Goal: Find specific page/section: Find specific page/section

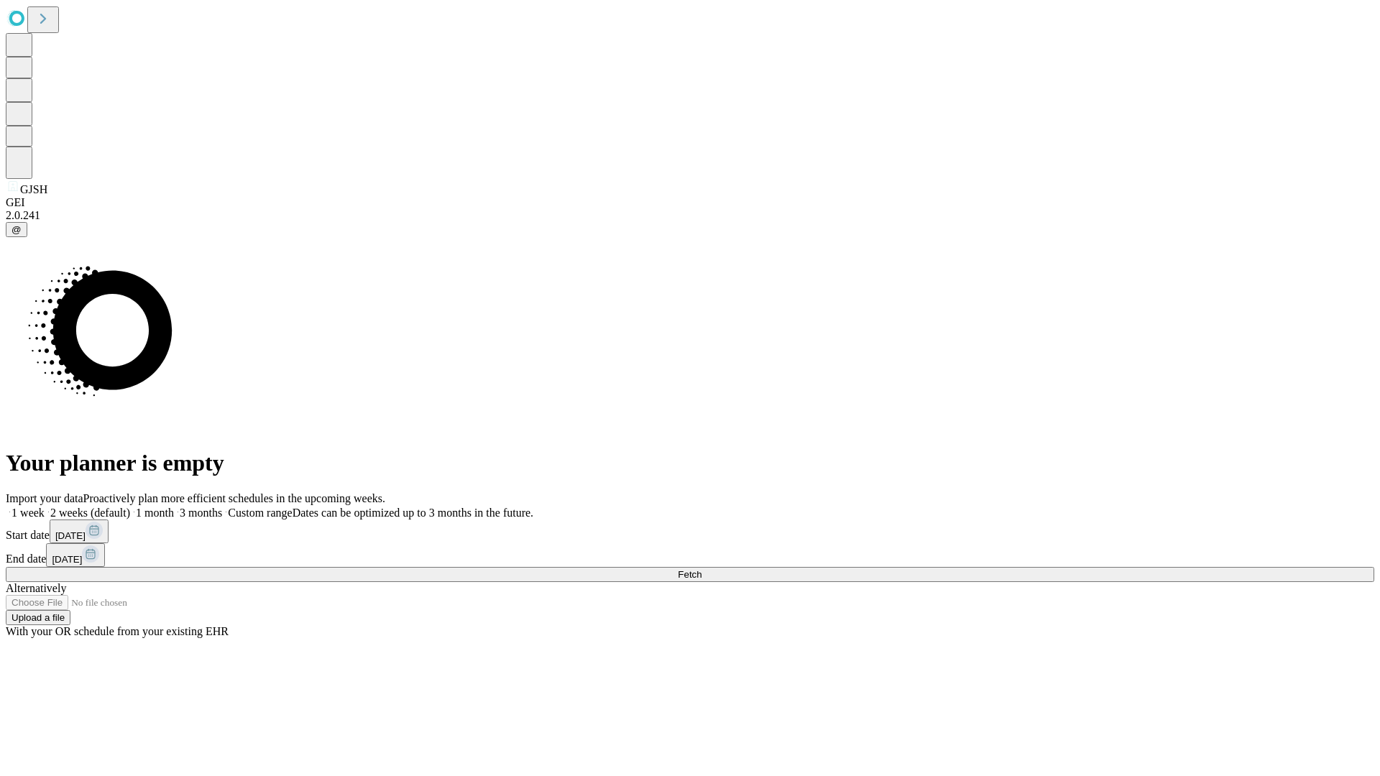
click at [702, 569] on span "Fetch" at bounding box center [690, 574] width 24 height 11
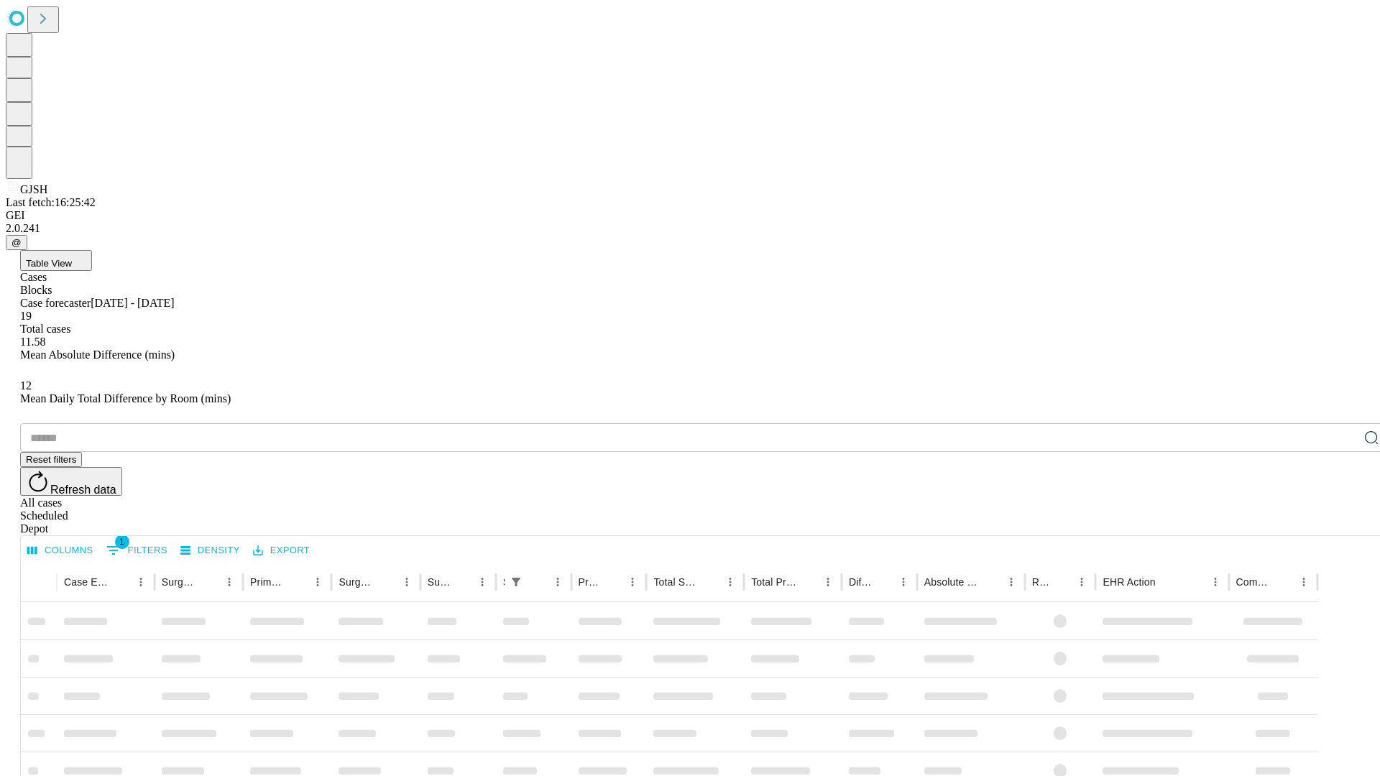
click at [1343, 523] on div "Depot" at bounding box center [704, 529] width 1369 height 13
